Goal: Navigation & Orientation: Find specific page/section

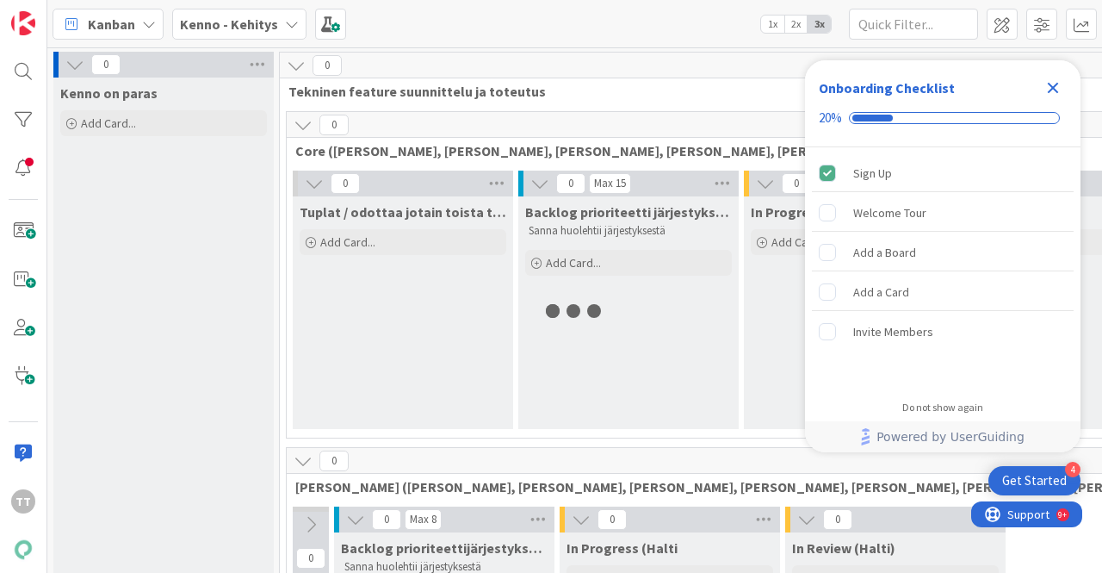
click at [264, 22] on b "Kenno - Kehitys" at bounding box center [229, 24] width 98 height 17
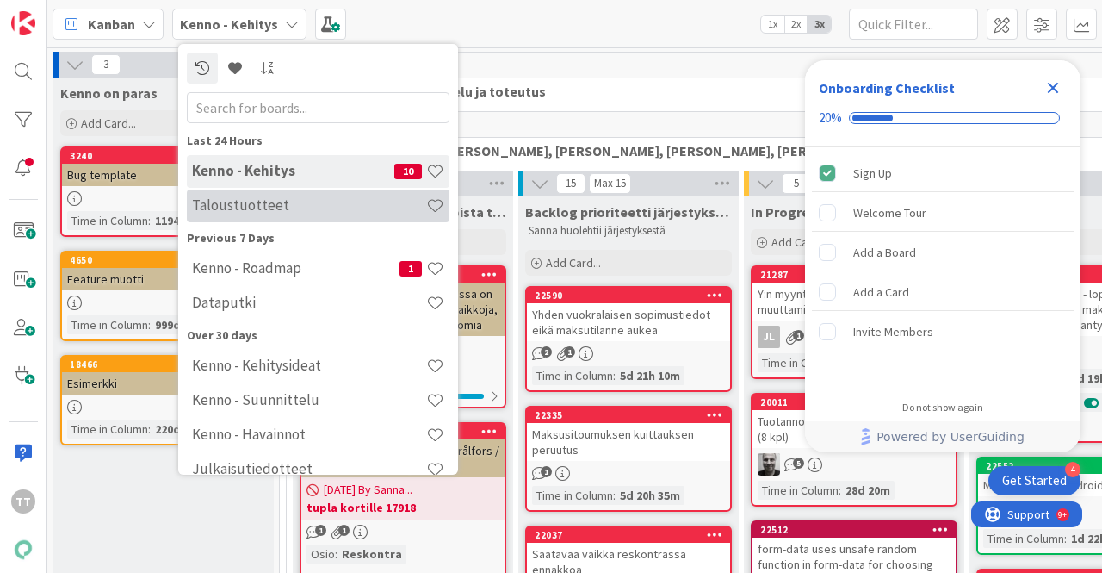
click at [245, 206] on h4 "Taloustuotteet" at bounding box center [309, 204] width 234 height 17
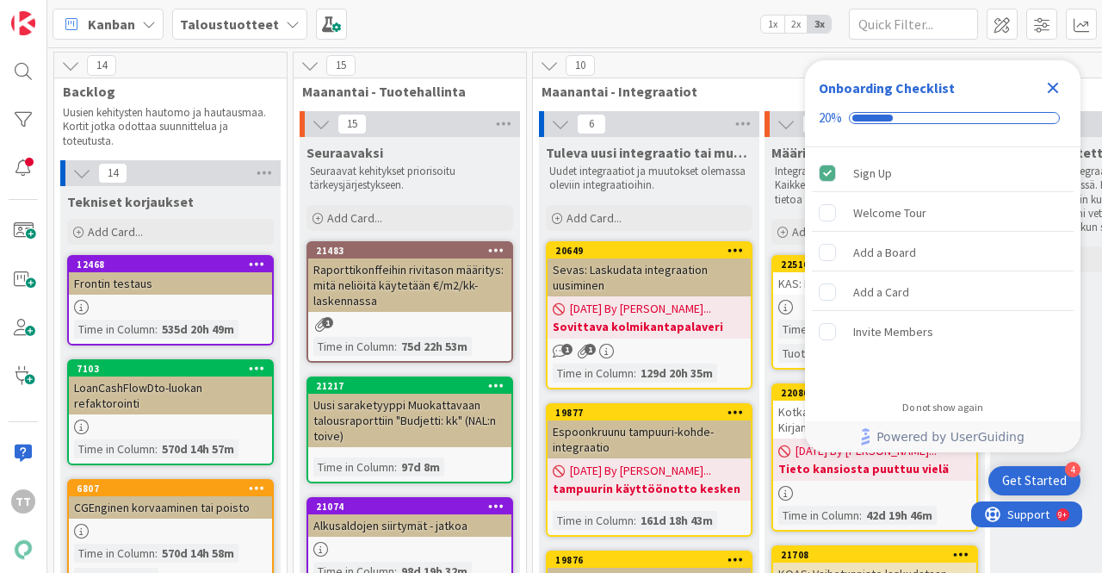
click at [1059, 91] on icon "Close Checklist" at bounding box center [1053, 88] width 21 height 21
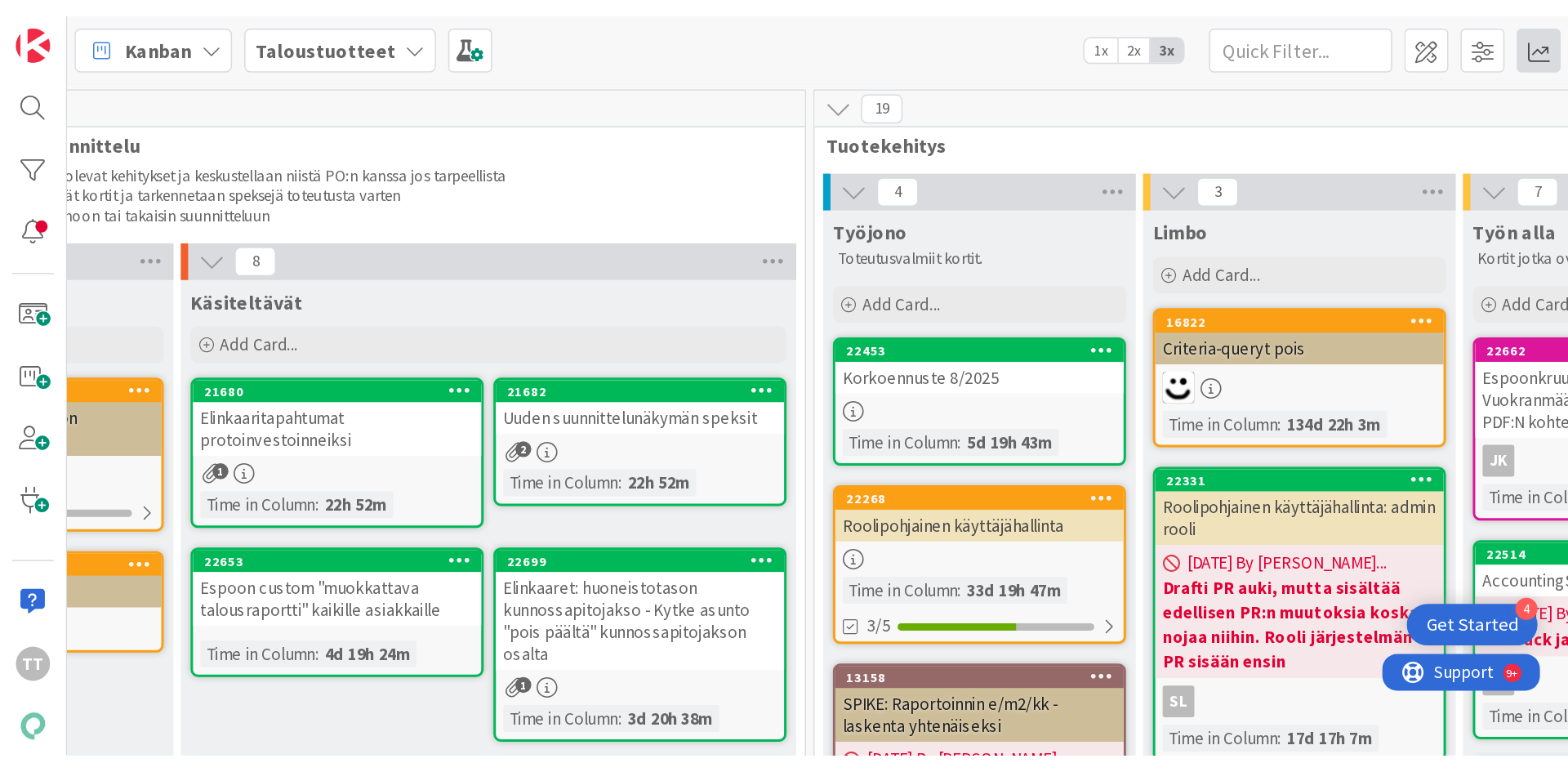
scroll to position [0, 1689]
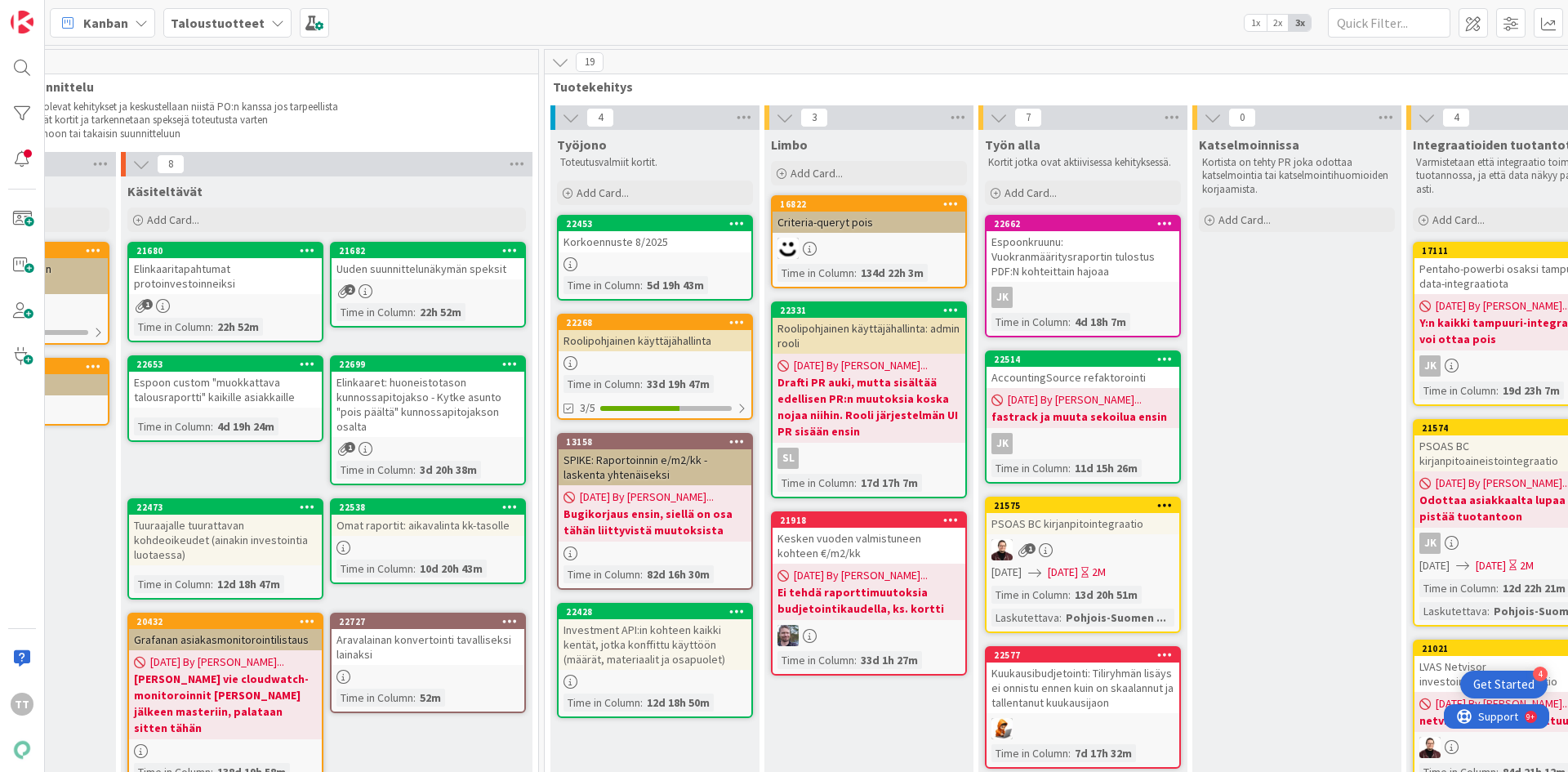
click at [640, 256] on link "22453 Korkoennuste 8/2025 Time in [GEOGRAPHIC_DATA] : 5d 19h 43m" at bounding box center [655, 257] width 196 height 85
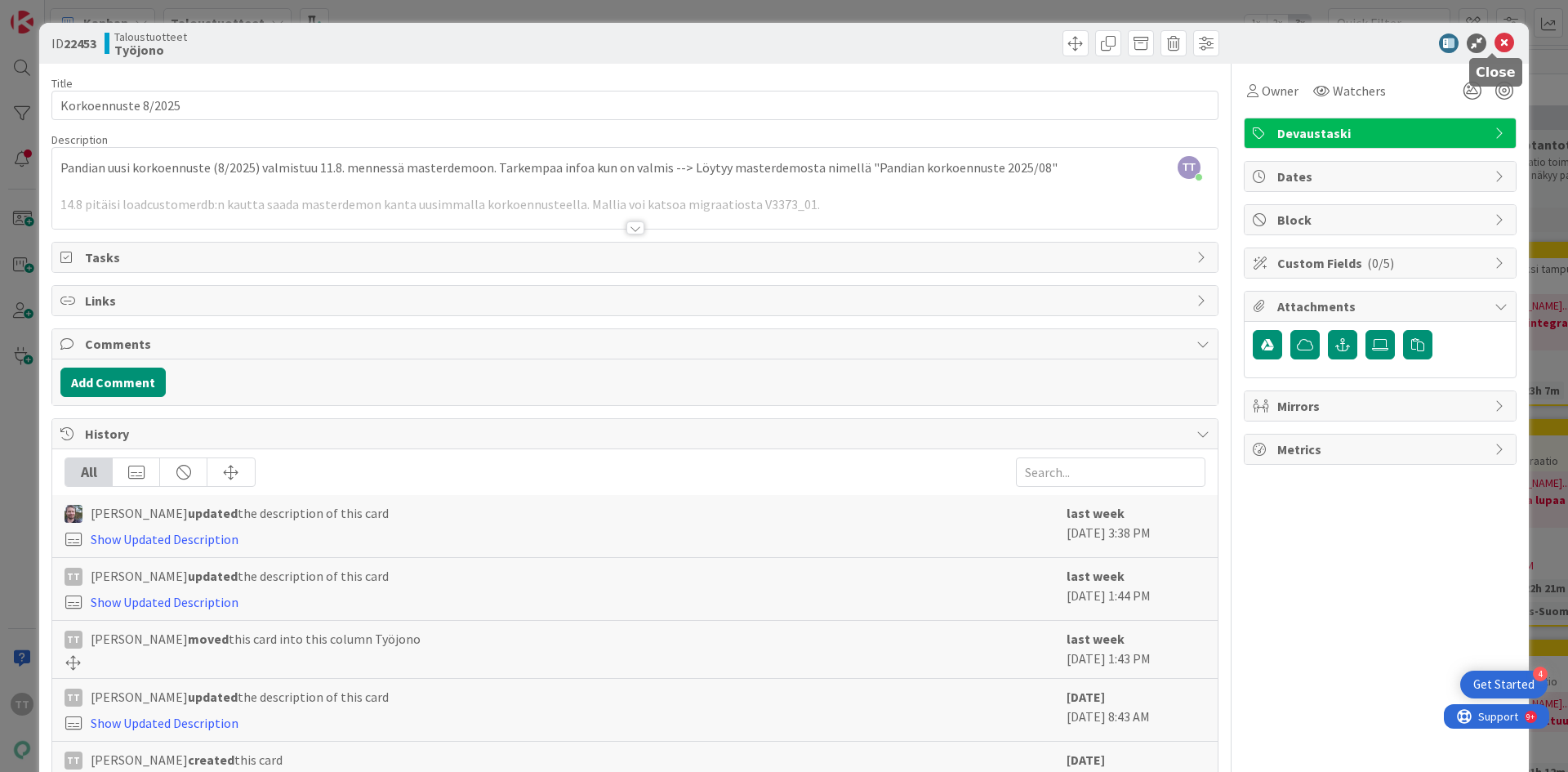
click at [1044, 37] on icon at bounding box center [1504, 43] width 20 height 20
